Goal: Information Seeking & Learning: Learn about a topic

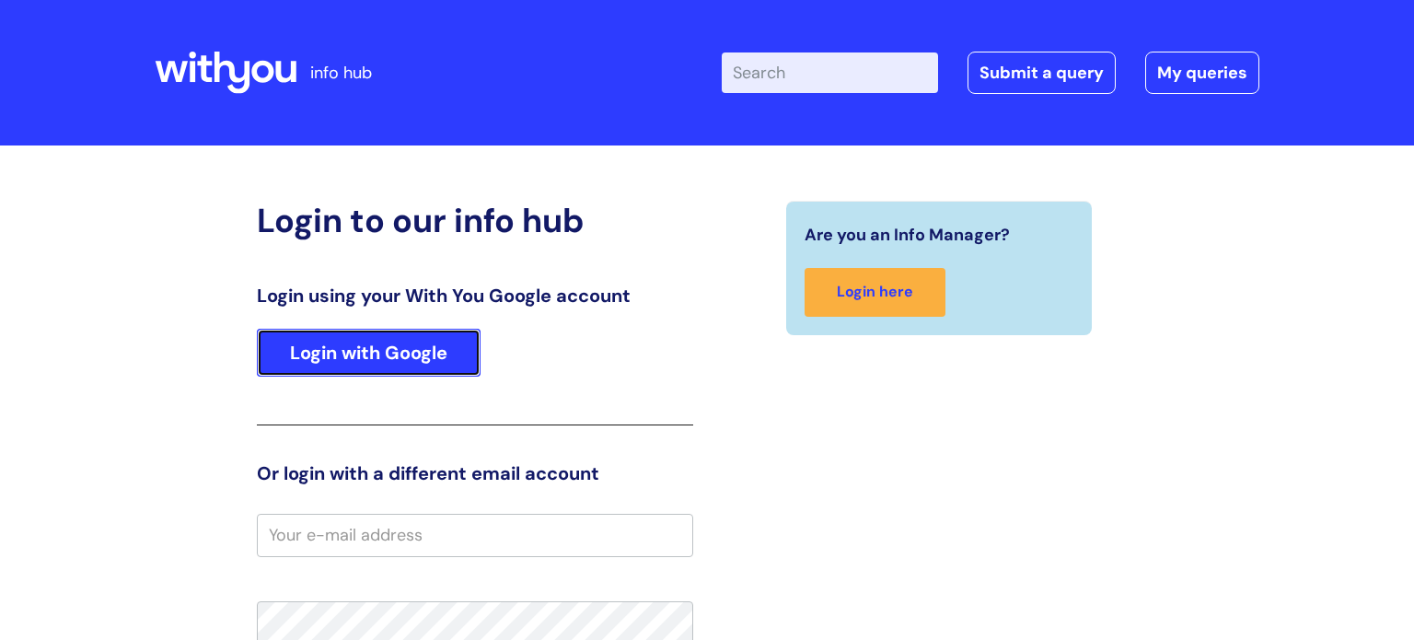
click at [396, 369] on link "Login with Google" at bounding box center [369, 353] width 224 height 48
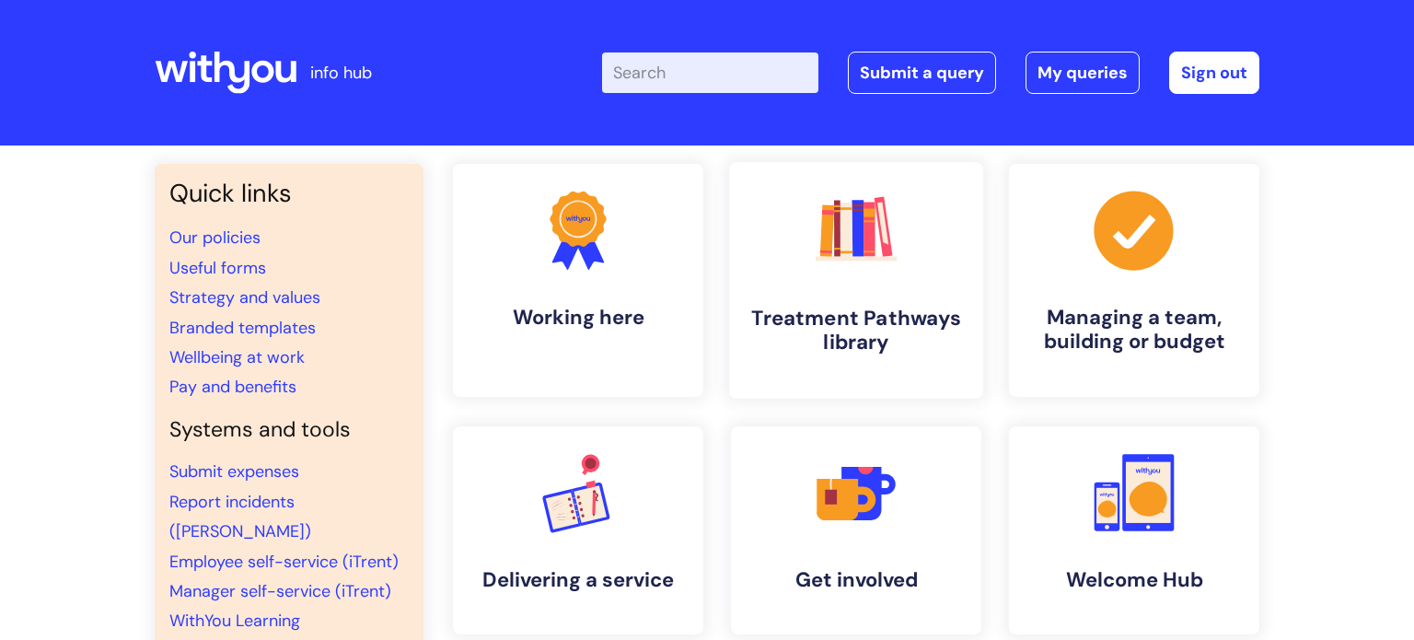
click at [838, 298] on link ".cls-1{fill:#f89b22;}.cls-1,.cls-2,.cls-3,.cls-4,.cls-5,.cls-6,.cls-7{stroke-wi…" at bounding box center [856, 280] width 254 height 237
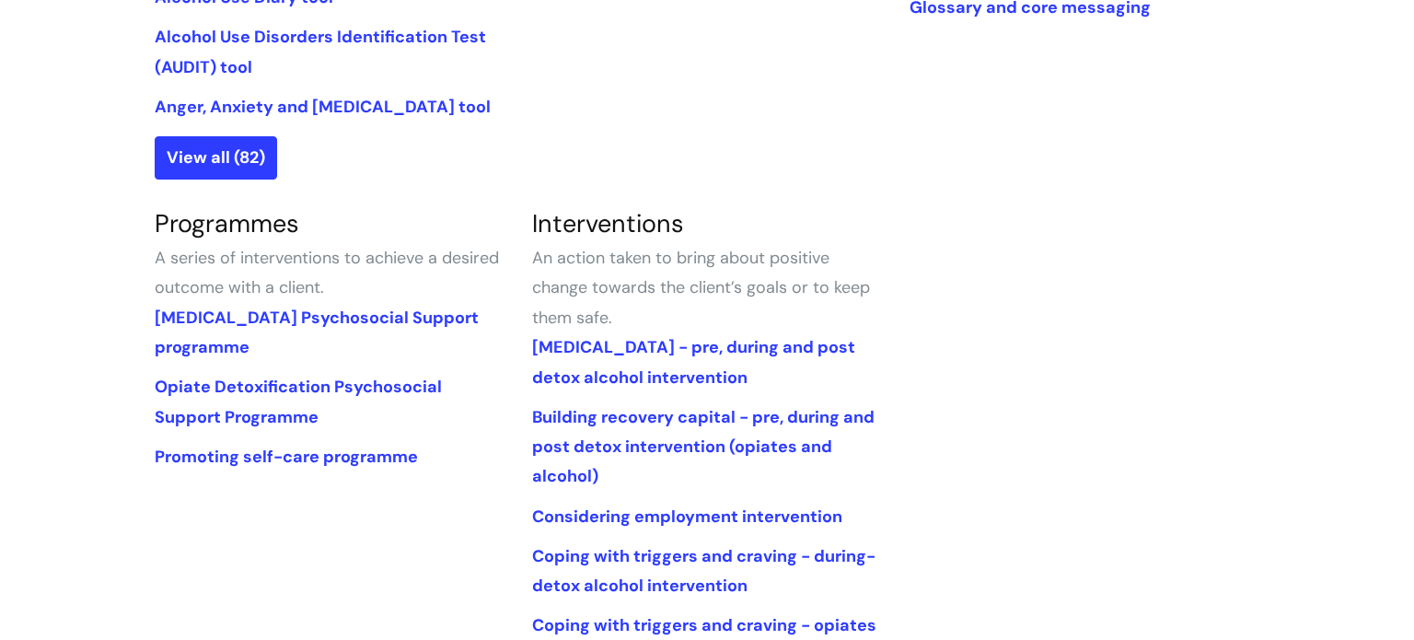
scroll to position [701, 0]
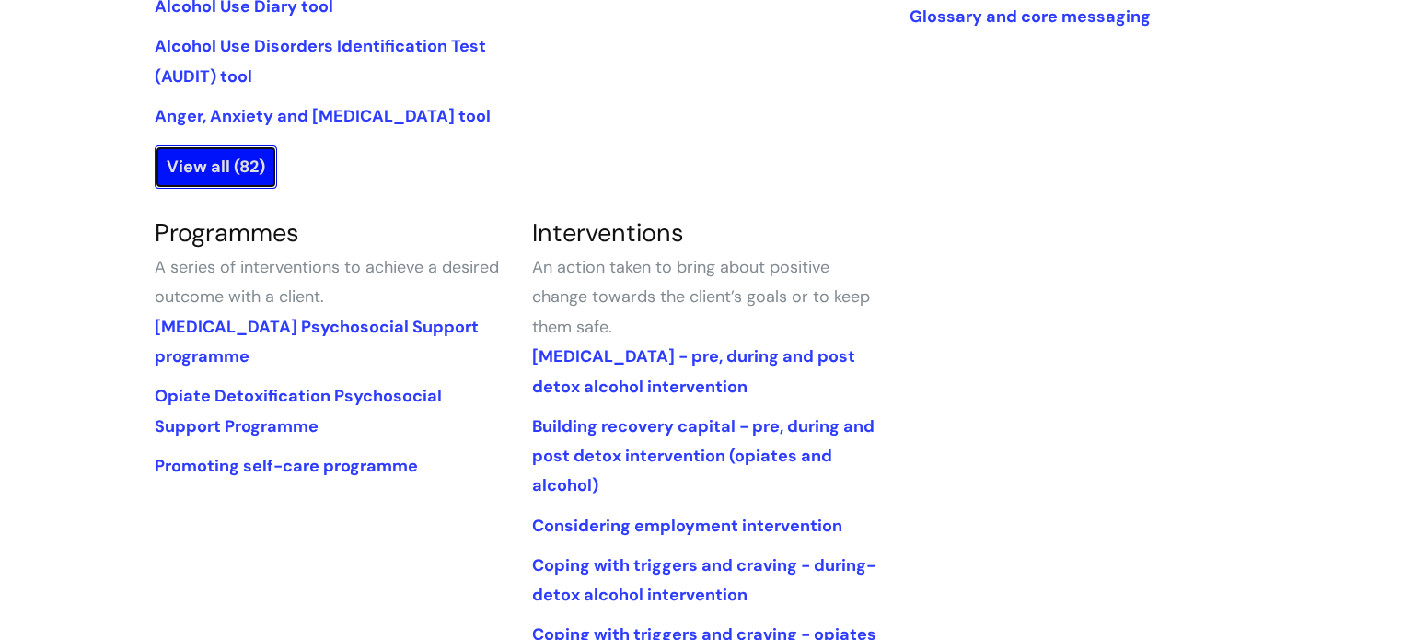
click at [205, 170] on link "View all (82)" at bounding box center [216, 166] width 122 height 42
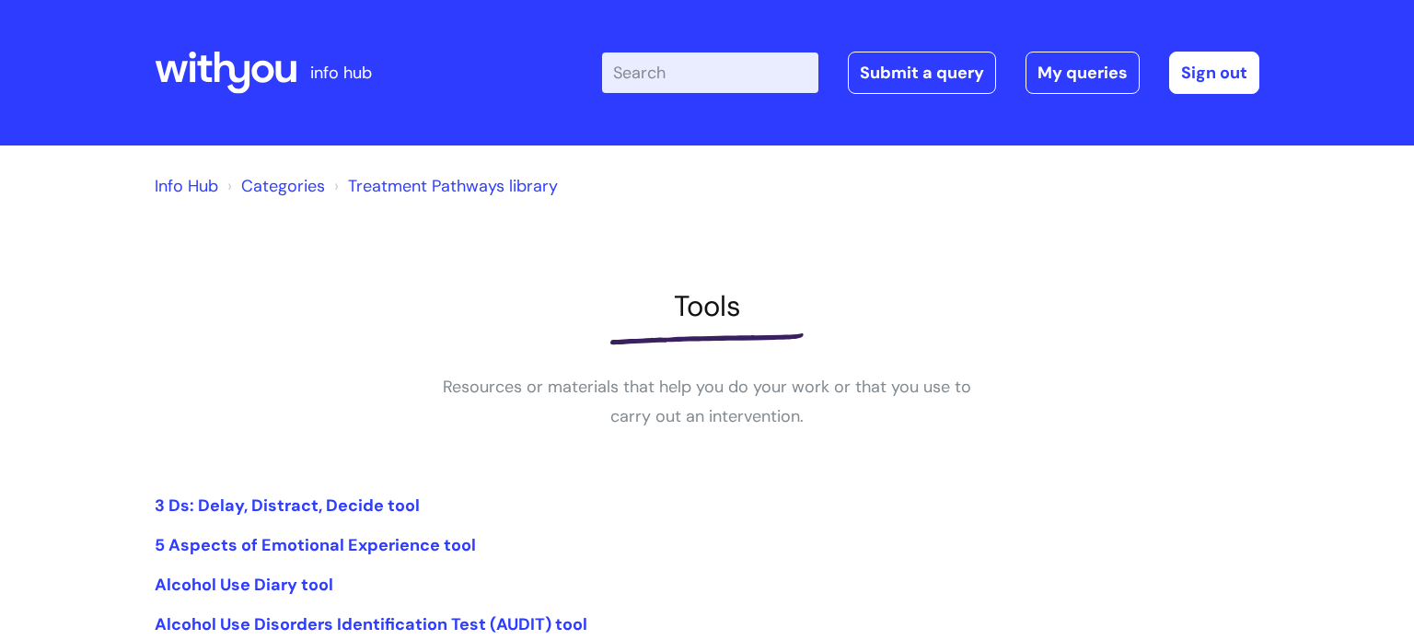
click at [657, 72] on input "Enter your search term here..." at bounding box center [710, 72] width 216 height 40
type input "trauma"
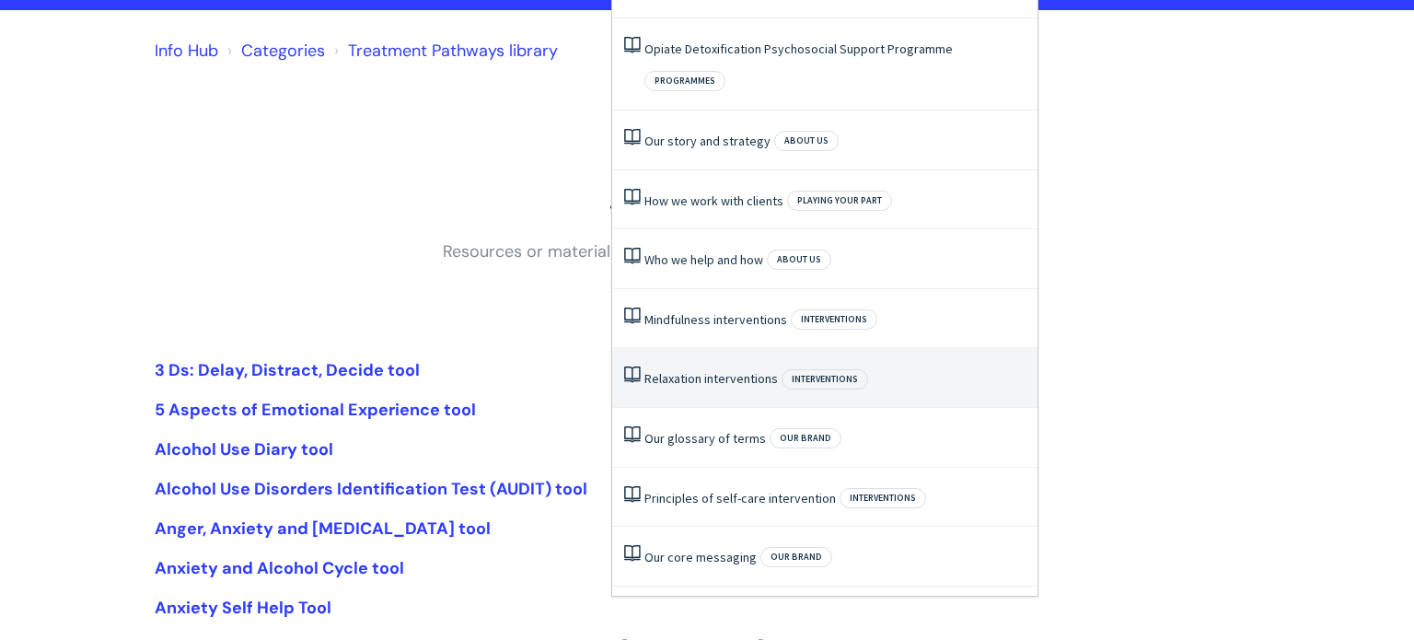
scroll to position [146, 0]
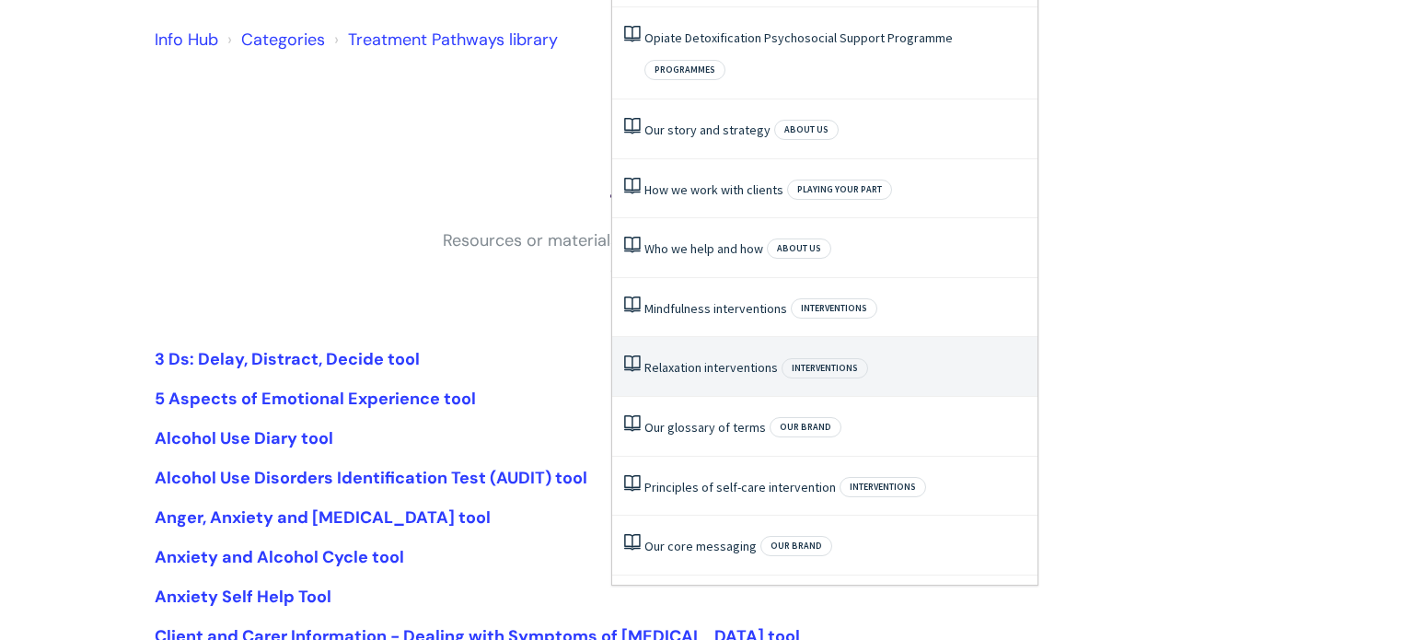
click at [759, 342] on li "Relaxation interventions Interventions" at bounding box center [824, 367] width 425 height 60
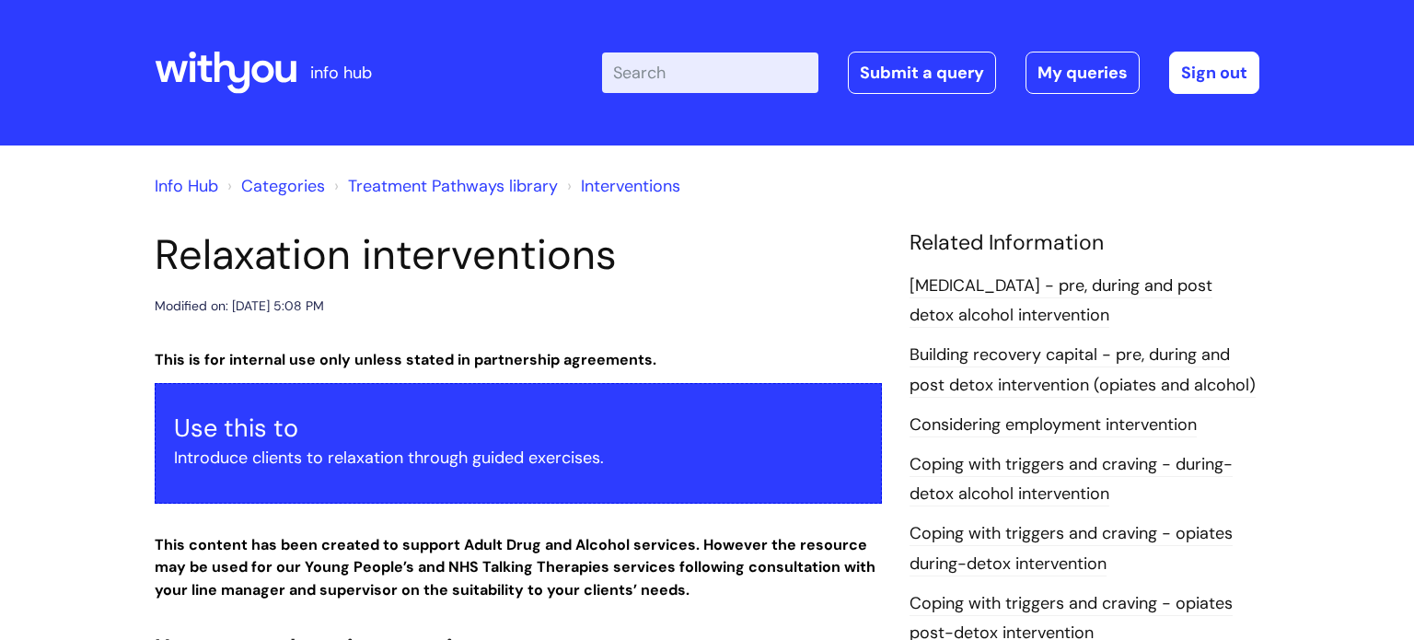
click at [634, 74] on input "Enter your search term here..." at bounding box center [710, 72] width 216 height 40
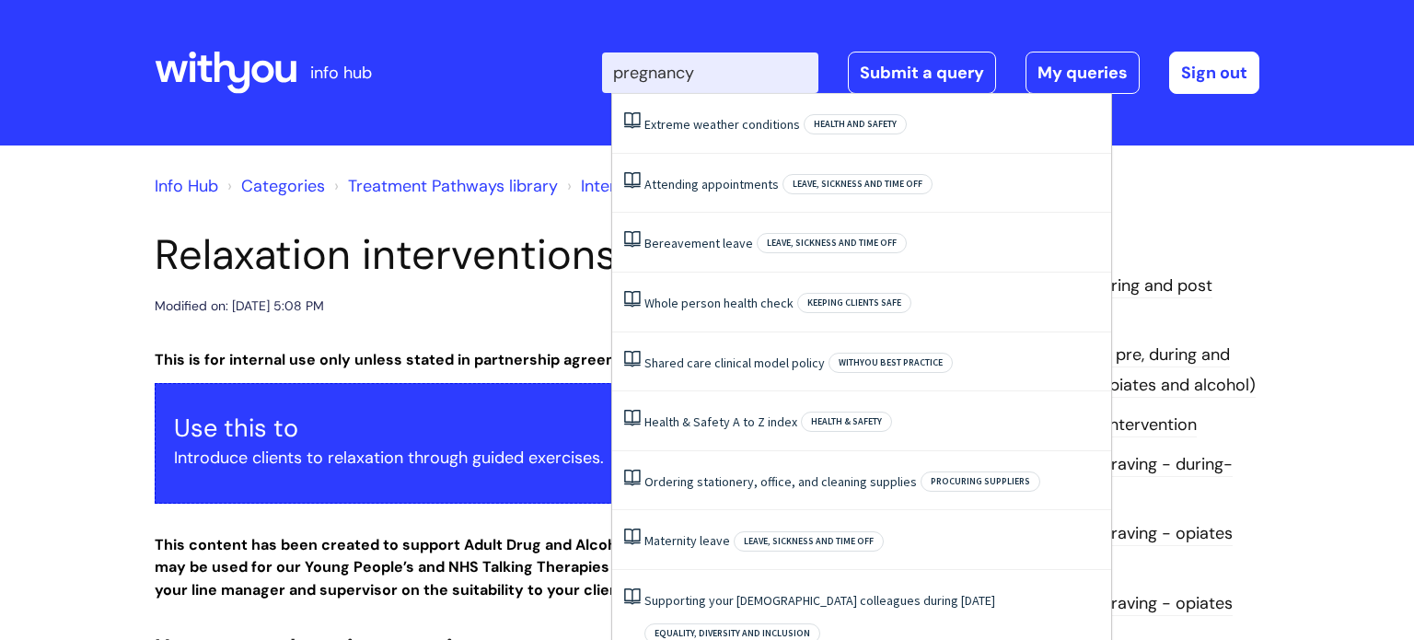
type input "pregnancy"
click button "Search" at bounding box center [0, 0] width 0 height 0
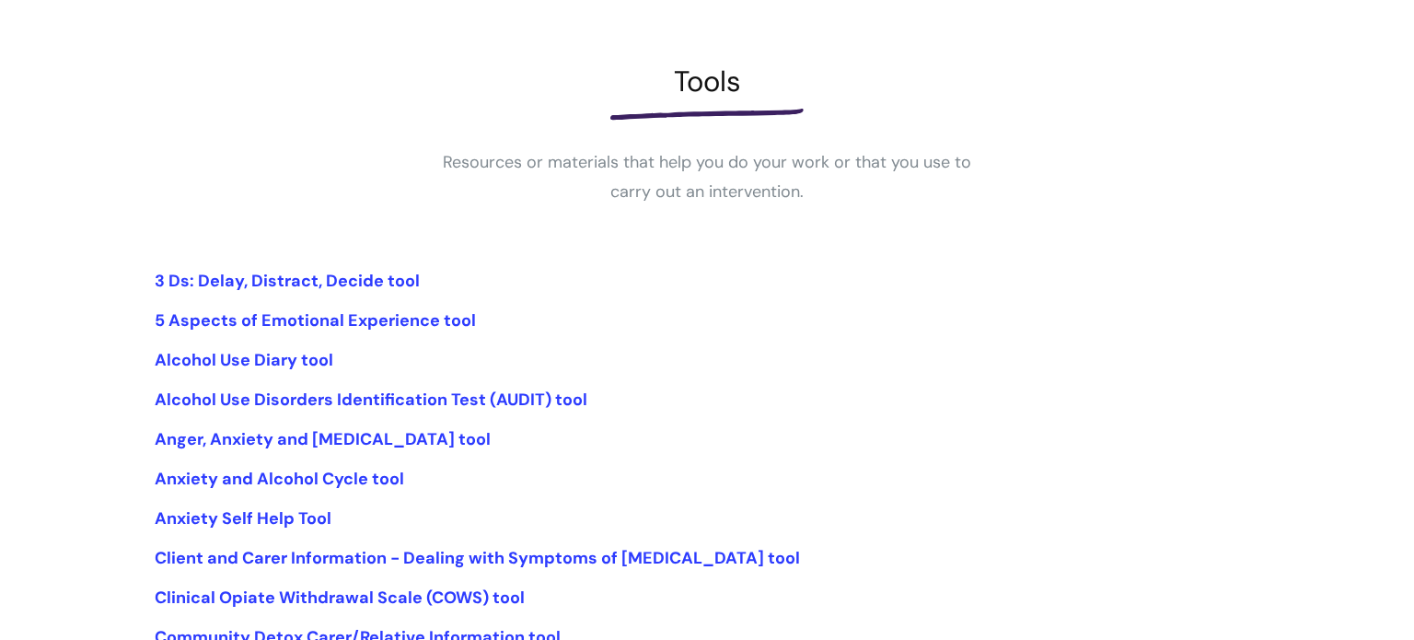
scroll to position [227, 0]
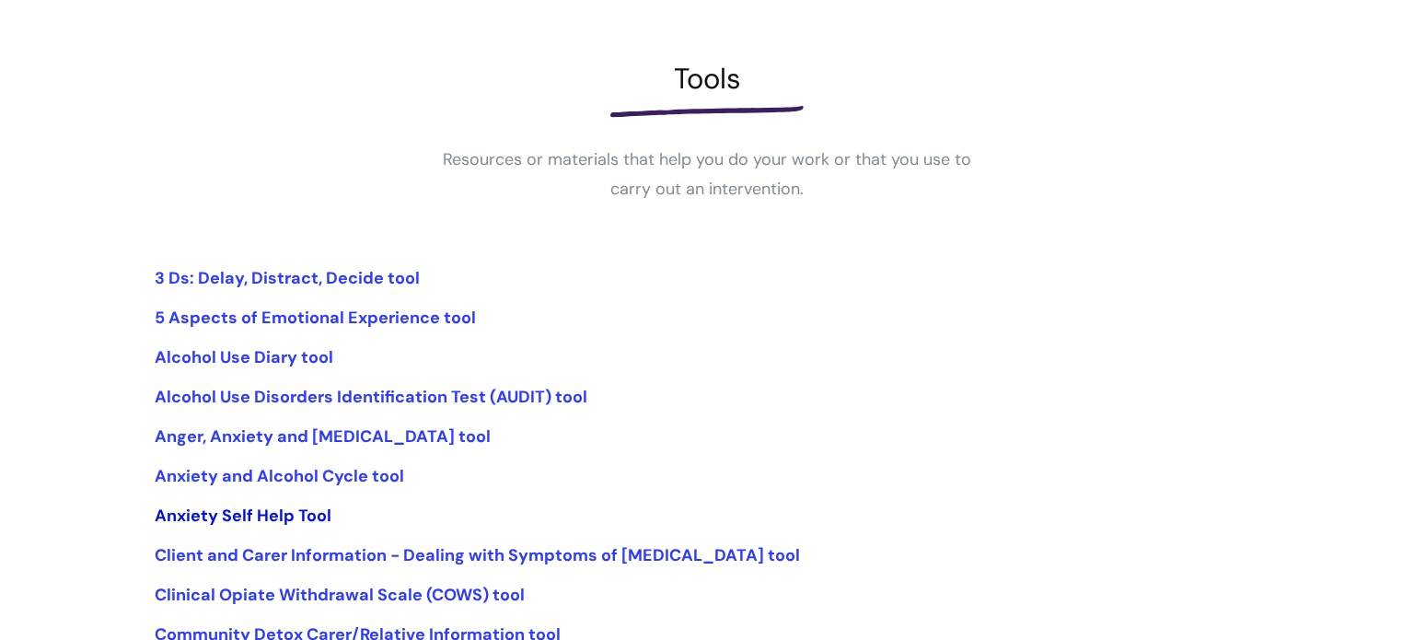
click at [320, 516] on link "Anxiety Self Help Tool" at bounding box center [243, 515] width 177 height 22
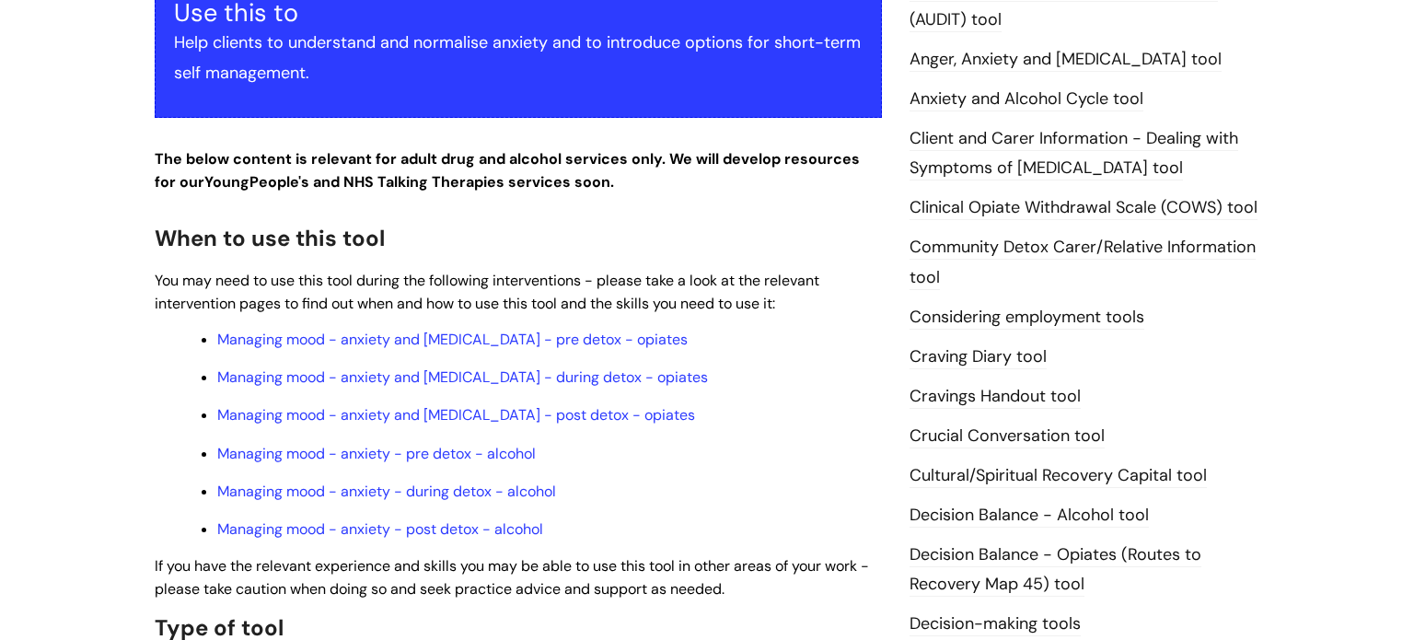
scroll to position [416, 0]
click at [387, 341] on link "Managing mood - anxiety and depression - pre detox - opiates" at bounding box center [452, 338] width 470 height 19
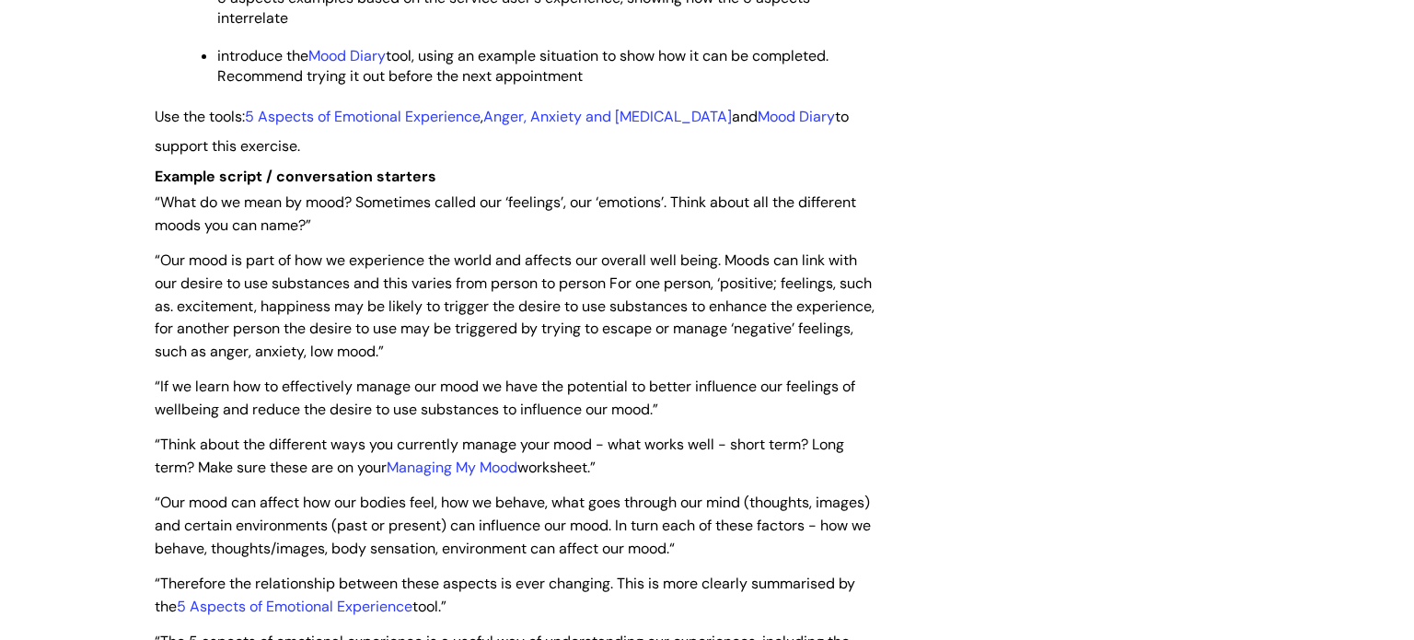
scroll to position [4444, 0]
